Goal: Task Accomplishment & Management: Manage account settings

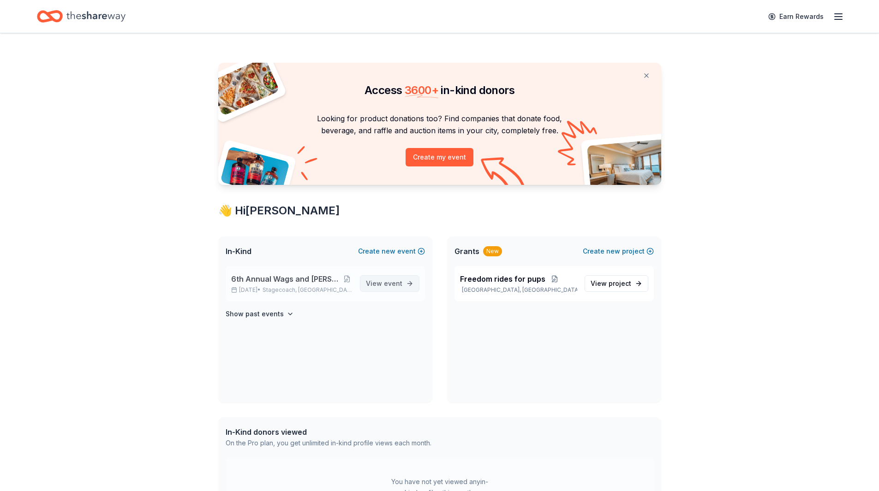
click at [398, 283] on span "event" at bounding box center [393, 283] width 18 height 8
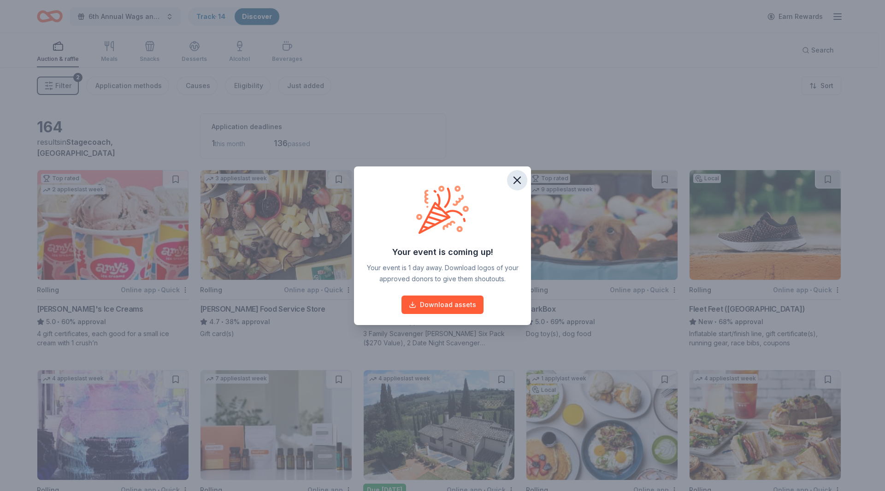
click at [520, 181] on icon "button" at bounding box center [517, 180] width 13 height 13
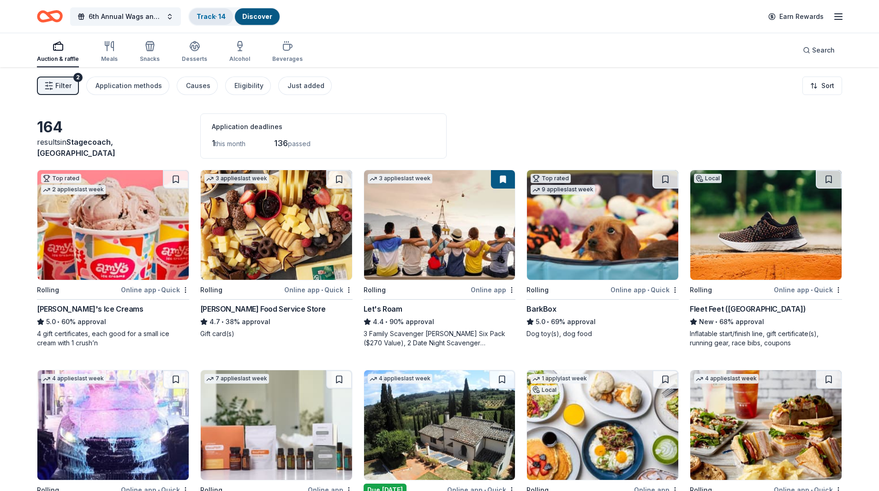
click at [217, 15] on link "Track · 14" at bounding box center [210, 16] width 29 height 8
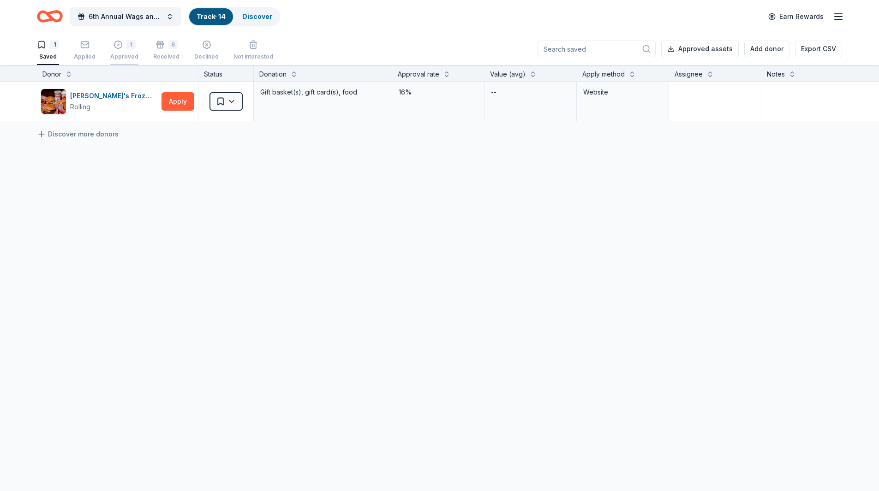
click at [114, 54] on div "Approved" at bounding box center [124, 56] width 28 height 7
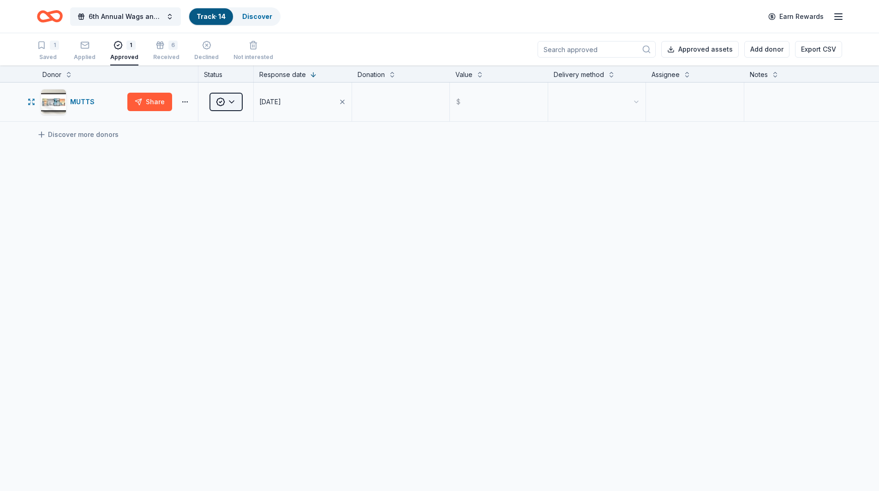
click at [233, 103] on html "6th Annual Wags and [PERSON_NAME] Casino Night Track · 14 Discover Earn Rewards…" at bounding box center [439, 245] width 879 height 491
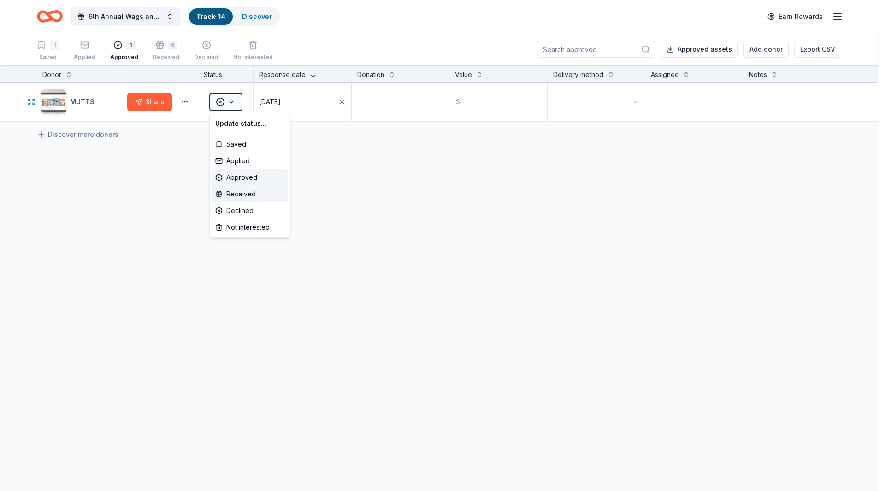
click at [229, 195] on div "Received" at bounding box center [250, 194] width 77 height 17
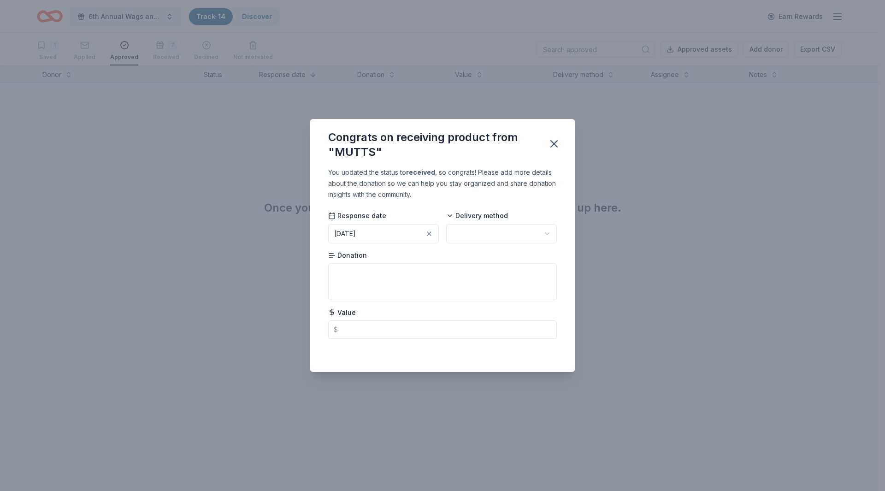
click at [545, 232] on html "6th Annual Wags and [PERSON_NAME] Casino Night Track · 14 Discover Earn Rewards…" at bounding box center [442, 245] width 885 height 491
click at [430, 277] on textarea at bounding box center [442, 281] width 229 height 37
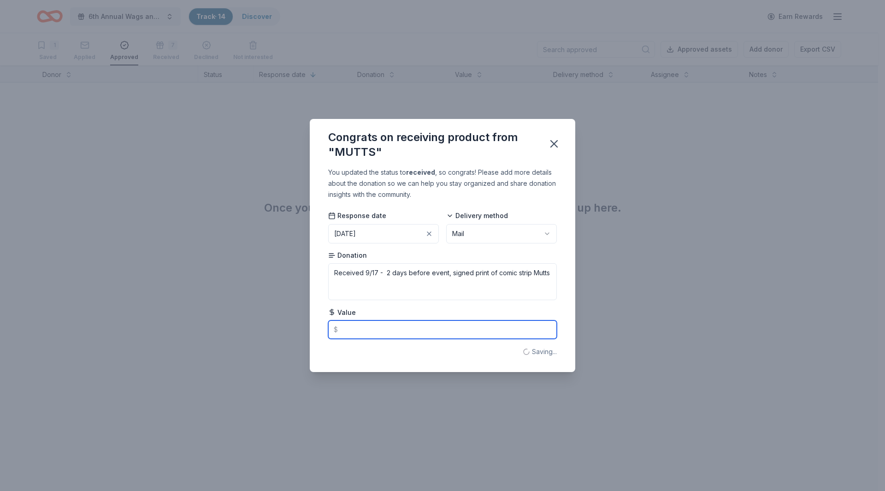
click at [378, 332] on input "text" at bounding box center [442, 330] width 229 height 18
type textarea "Received 9/17 - 2 days before event, signed print of comic strip M"
type input "2"
type textarea "Received 9/17 - 2 days before event, signed print of comic strip Mutts"
click at [555, 142] on icon "button" at bounding box center [554, 143] width 13 height 13
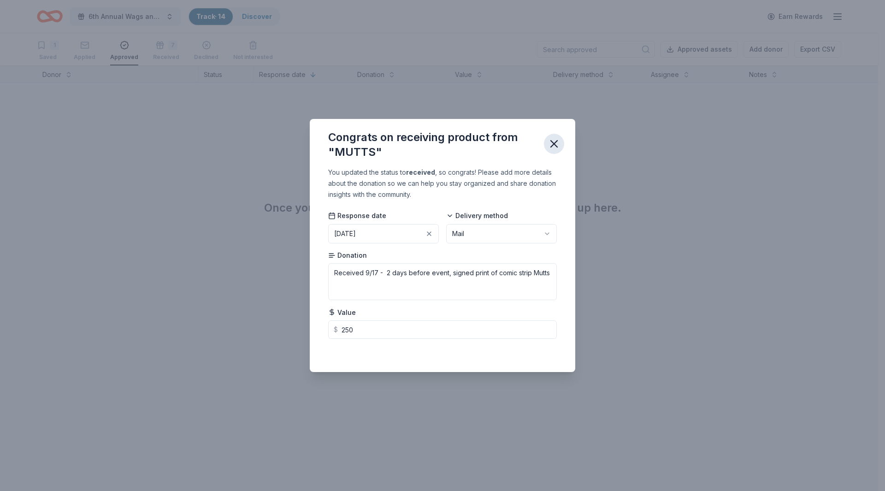
type input "250.00"
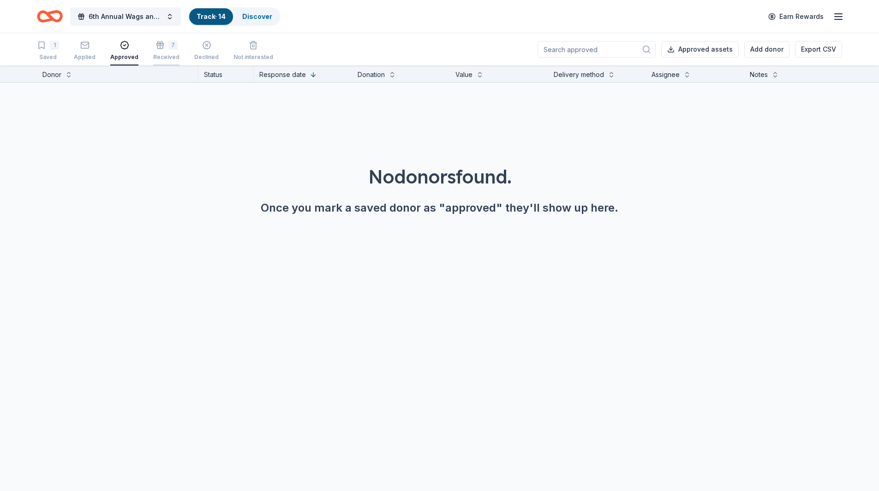
click at [161, 45] on div "7" at bounding box center [166, 40] width 26 height 9
